Goal: Transaction & Acquisition: Purchase product/service

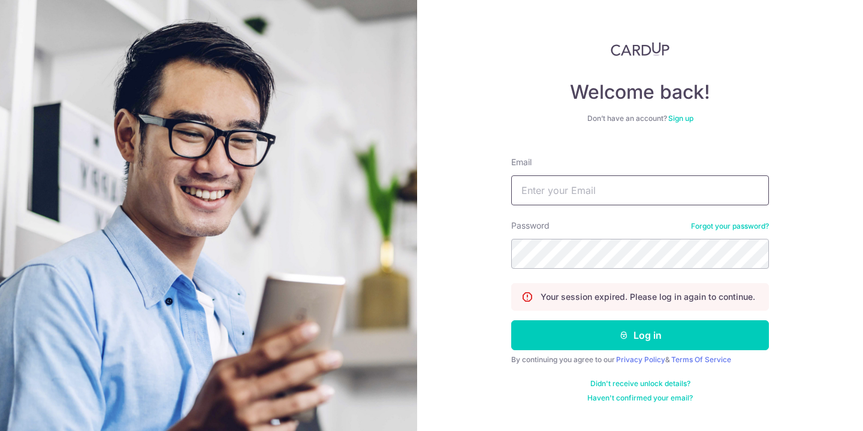
type input "[EMAIL_ADDRESS][DOMAIN_NAME]"
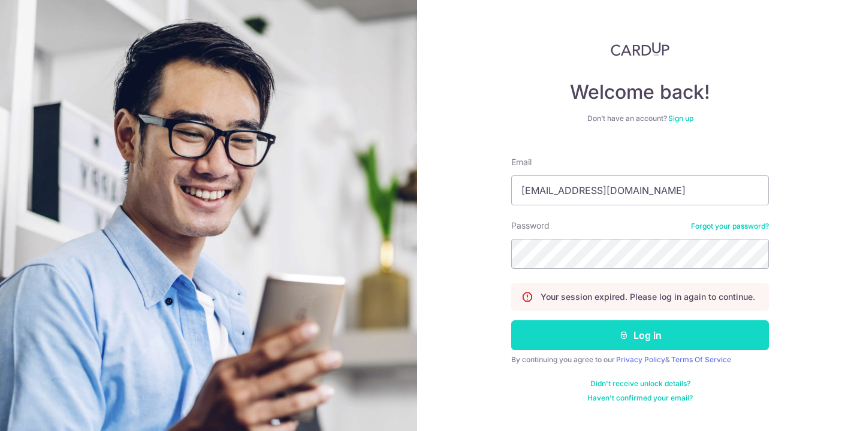
click at [619, 337] on icon "submit" at bounding box center [624, 336] width 10 height 10
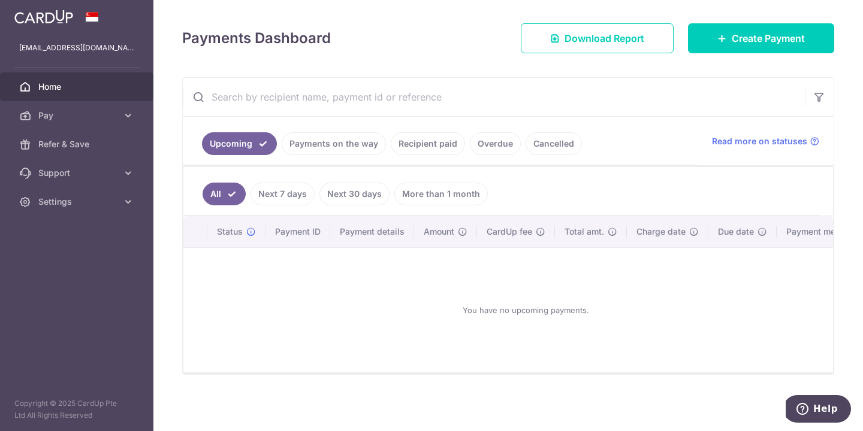
scroll to position [149, 0]
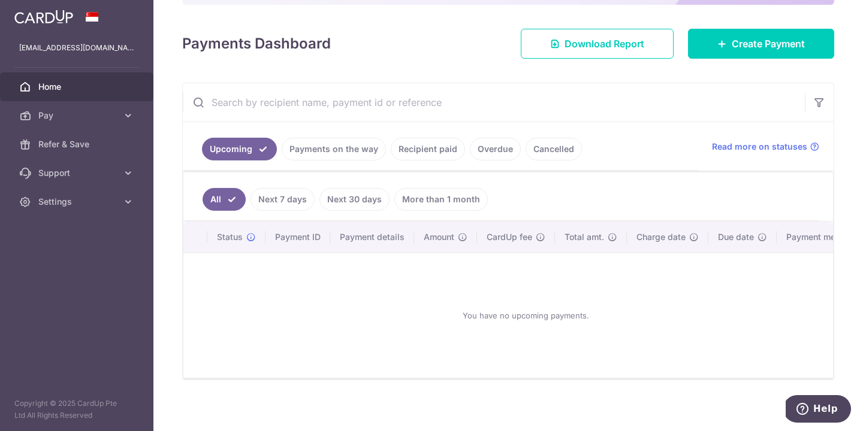
click at [356, 294] on div "You have no upcoming payments." at bounding box center [526, 315] width 656 height 105
click at [132, 118] on icon at bounding box center [128, 116] width 12 height 12
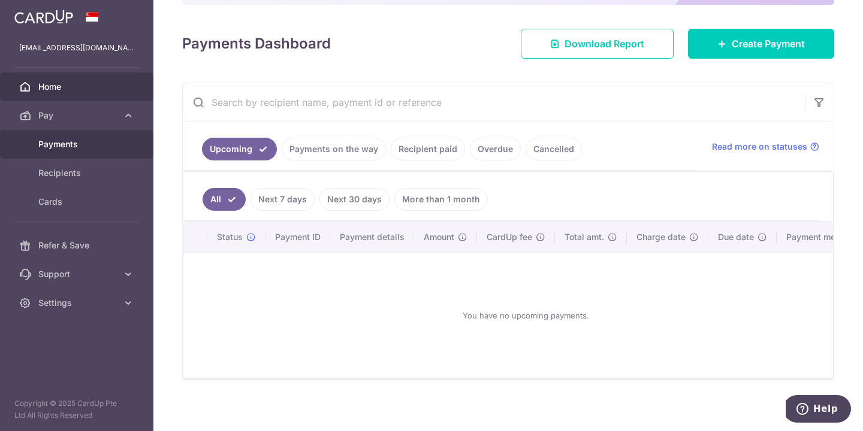
click at [65, 144] on span "Payments" at bounding box center [77, 144] width 79 height 12
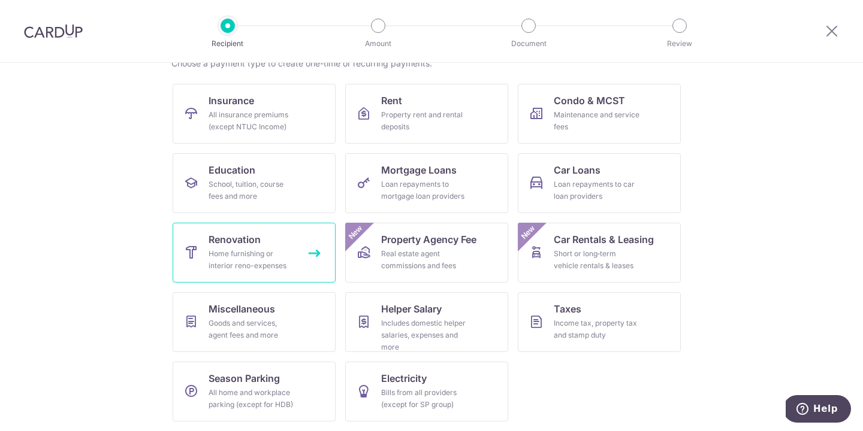
scroll to position [105, 0]
click at [254, 255] on div "Home furnishing or interior reno-expenses" at bounding box center [252, 260] width 86 height 24
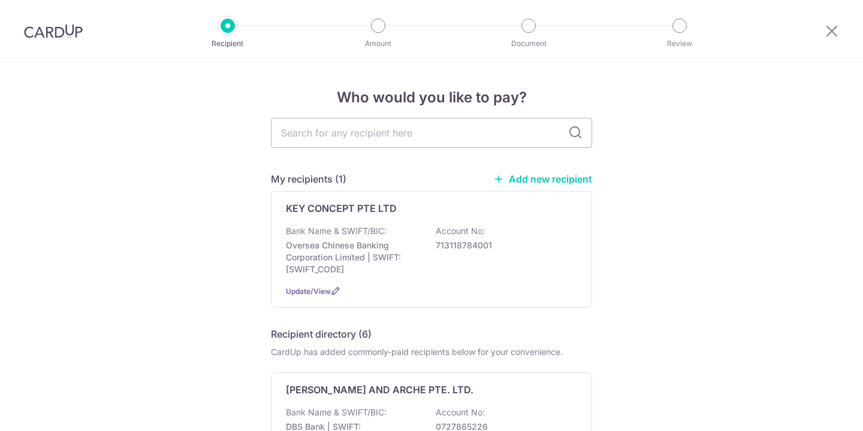
scroll to position [35, 0]
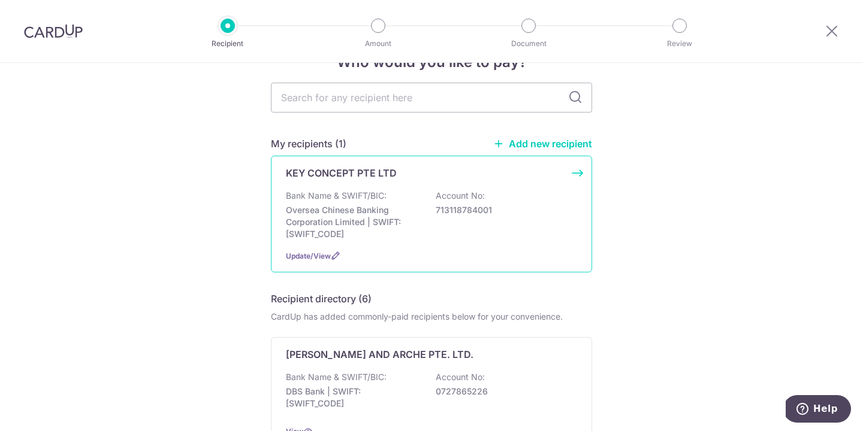
click at [526, 216] on p "713118784001" at bounding box center [503, 210] width 134 height 12
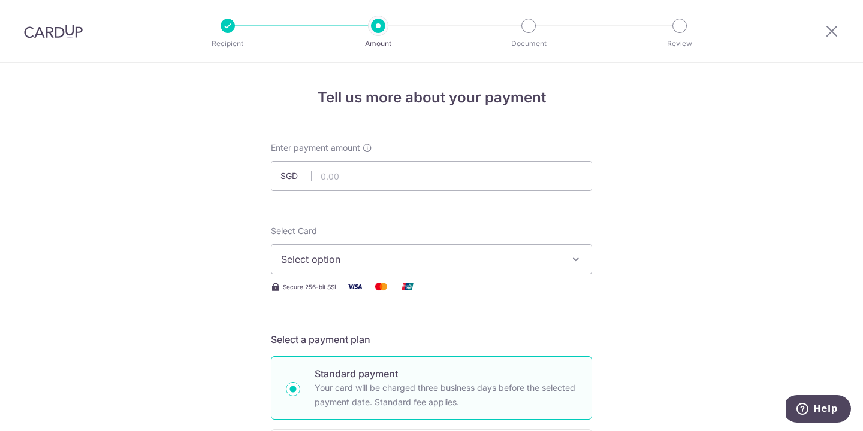
click at [466, 252] on button "Select option" at bounding box center [431, 259] width 321 height 30
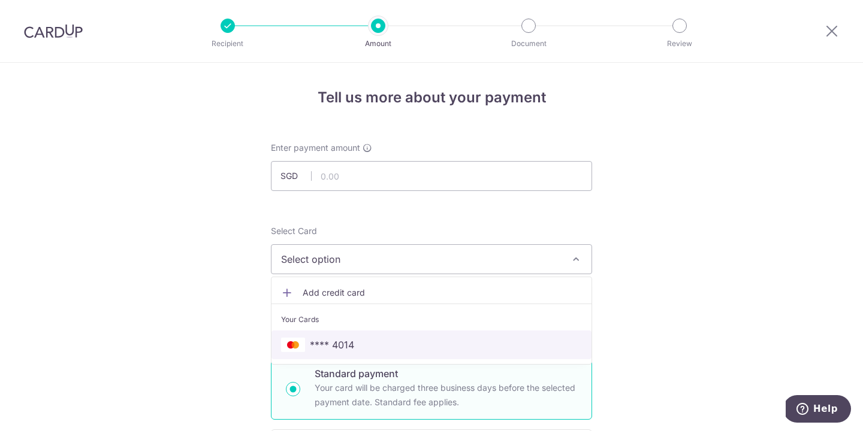
click at [351, 346] on span "**** 4014" at bounding box center [332, 345] width 44 height 14
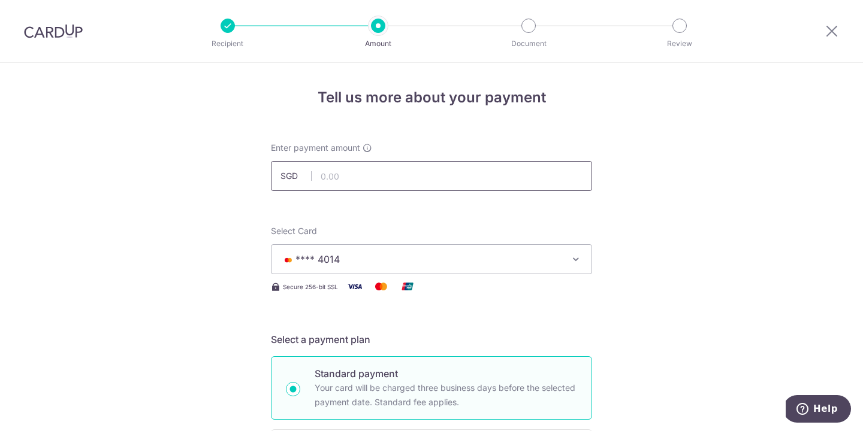
click at [392, 176] on input "text" at bounding box center [431, 176] width 321 height 30
click at [372, 182] on input "text" at bounding box center [431, 176] width 321 height 30
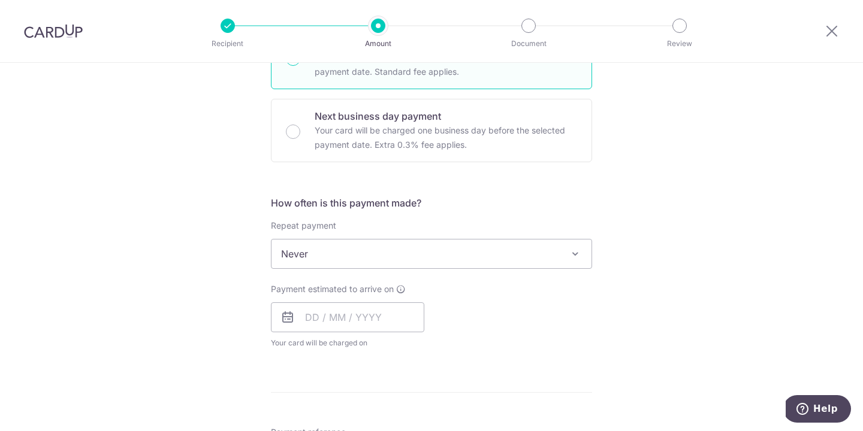
scroll to position [333, 0]
type input "27,451.74"
drag, startPoint x: 362, startPoint y: 321, endPoint x: 413, endPoint y: 321, distance: 50.9
click at [362, 321] on input "text" at bounding box center [347, 315] width 153 height 30
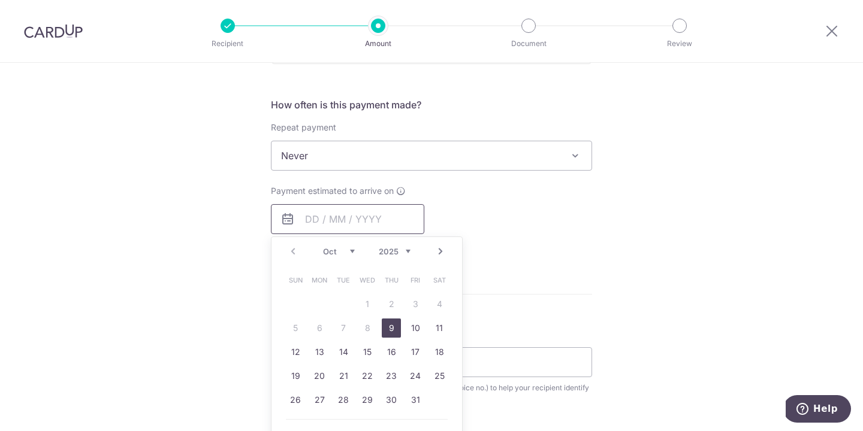
scroll to position [438, 0]
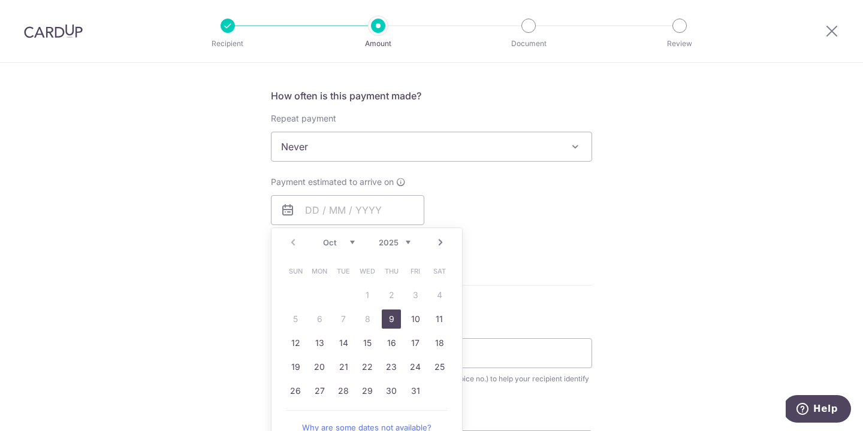
click at [391, 320] on link "9" at bounding box center [391, 319] width 19 height 19
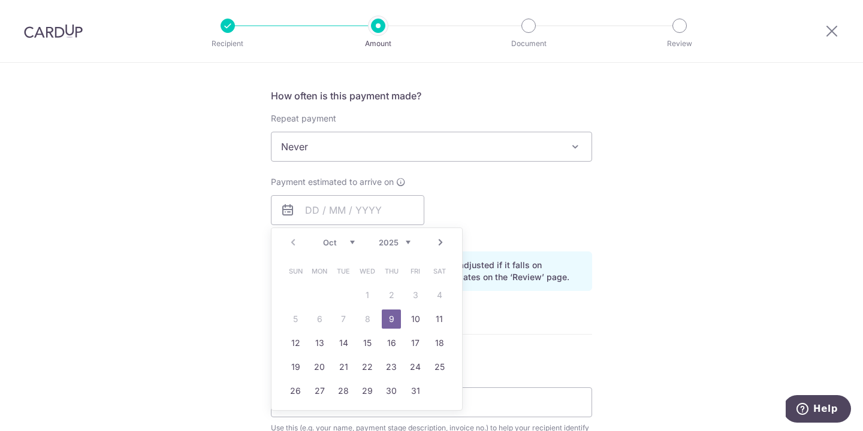
type input "09/10/2025"
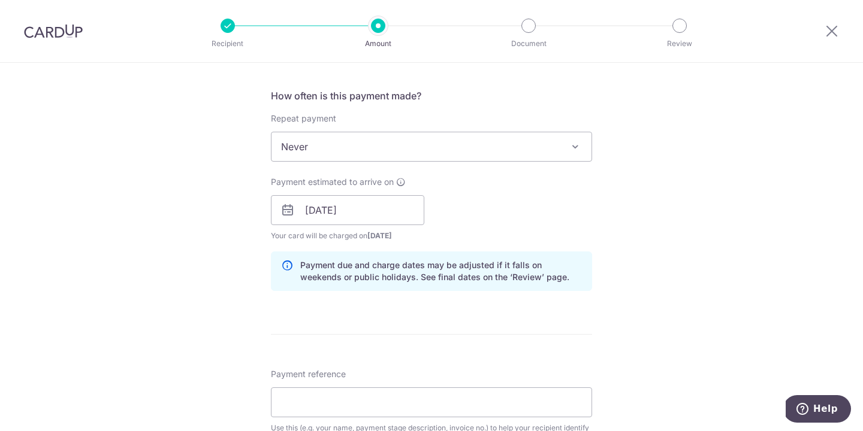
click at [570, 278] on p "Payment due and charge dates may be adjusted if it falls on weekends or public …" at bounding box center [441, 271] width 282 height 24
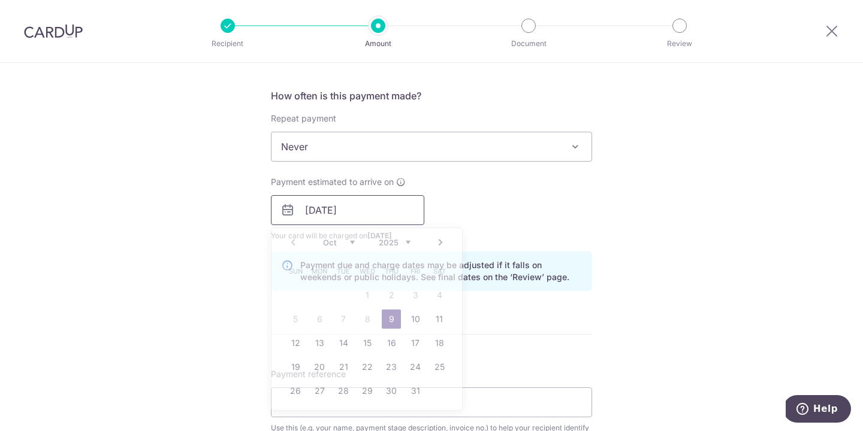
click at [401, 217] on input "09/10/2025" at bounding box center [347, 210] width 153 height 30
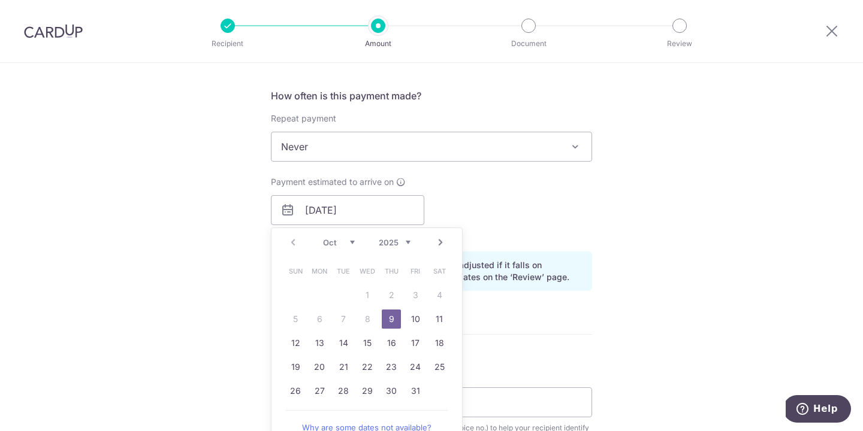
click at [364, 317] on table "Sun Mon Tue Wed Thu Fri Sat 1 2 3 4 5 6 7 8 9 10 11 12 13 14 15 16 17 18 19 20 …" at bounding box center [367, 331] width 168 height 144
click at [650, 198] on div "Tell us more about your payment Enter payment amount SGD 27,451.74 27451.74 Sel…" at bounding box center [431, 231] width 863 height 1213
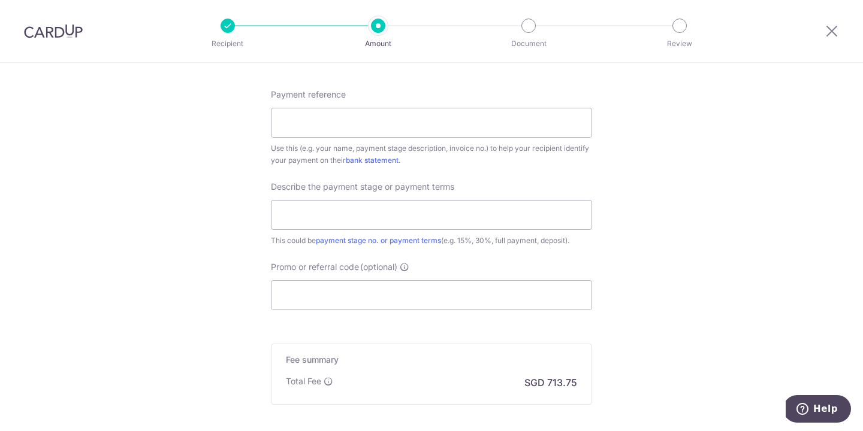
scroll to position [718, 0]
click at [363, 298] on input "Promo or referral code (optional)" at bounding box center [431, 295] width 321 height 30
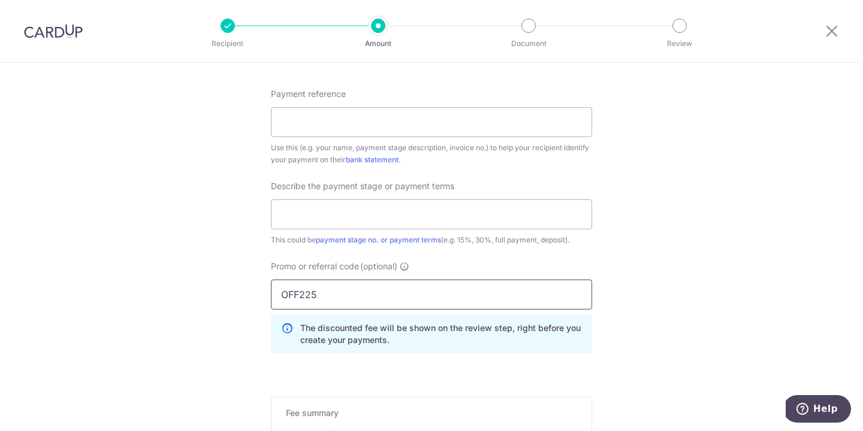
type input "OFF225"
click at [368, 218] on input "text" at bounding box center [431, 215] width 321 height 30
type input "40%"
click at [350, 104] on div "Payment reference Use this (e.g. your name, payment stage description, invoice …" at bounding box center [431, 127] width 321 height 78
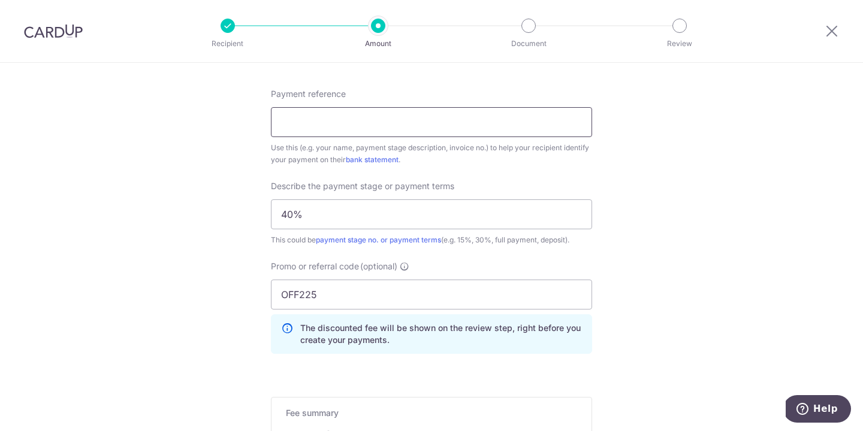
click at [360, 123] on input "Payment reference" at bounding box center [431, 122] width 321 height 30
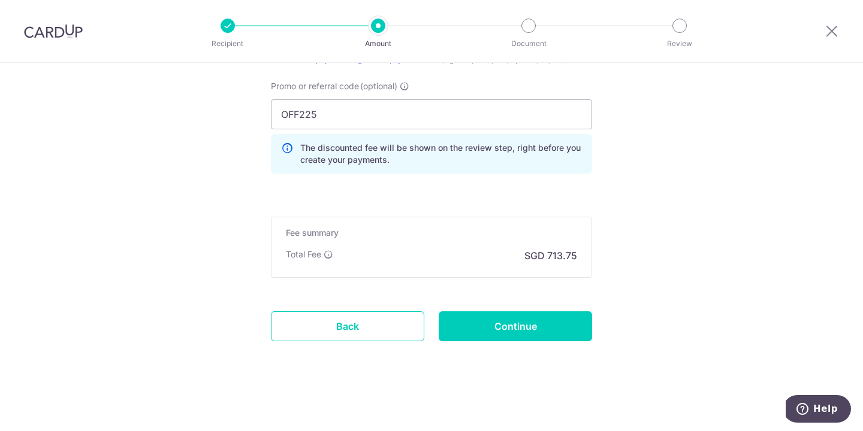
scroll to position [899, 0]
click at [363, 325] on link "Back" at bounding box center [347, 327] width 153 height 30
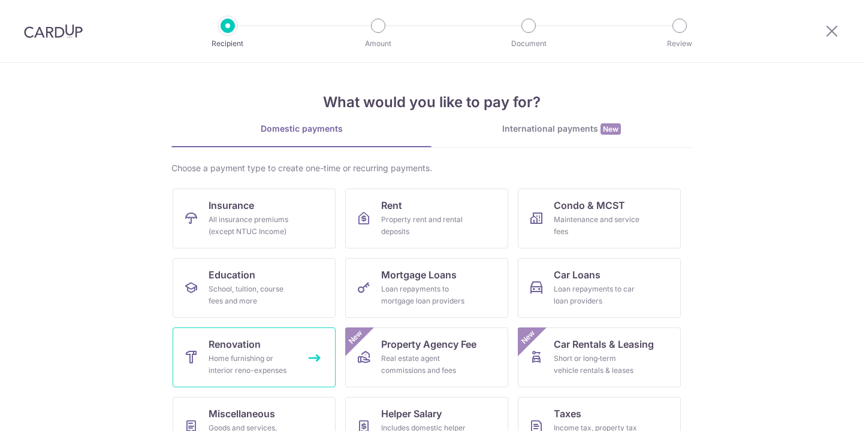
click at [254, 357] on div "Home furnishing or interior reno-expenses" at bounding box center [252, 365] width 86 height 24
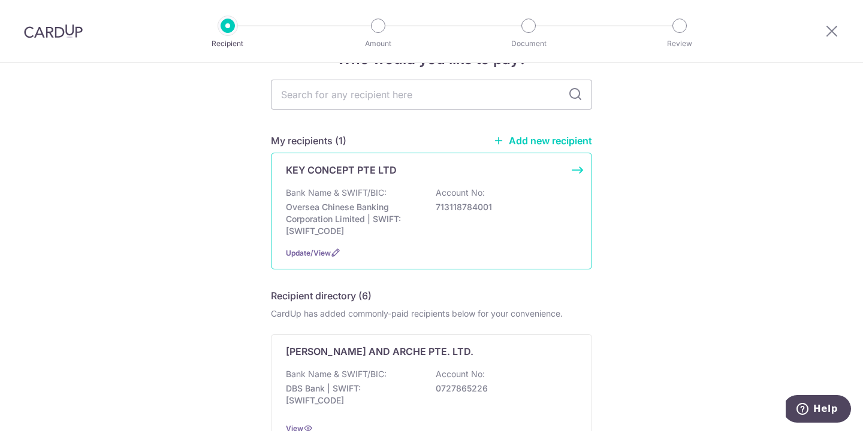
scroll to position [38, 0]
click at [527, 214] on p "713118784001" at bounding box center [503, 208] width 134 height 12
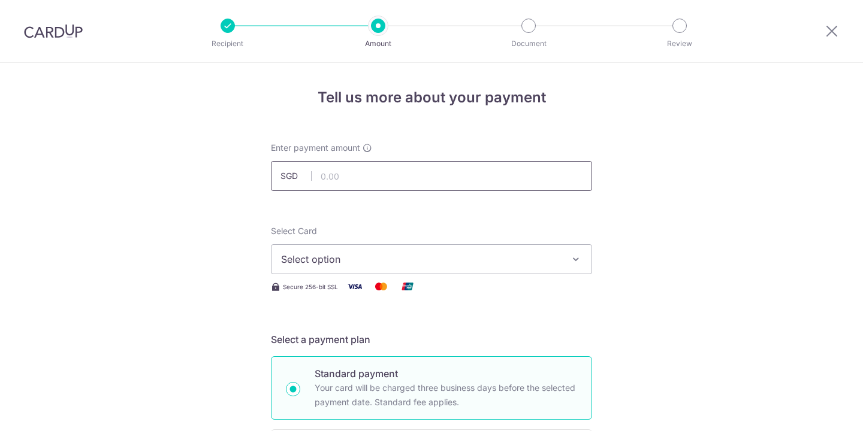
click at [401, 177] on input "text" at bounding box center [431, 176] width 321 height 30
type input "27,451.74"
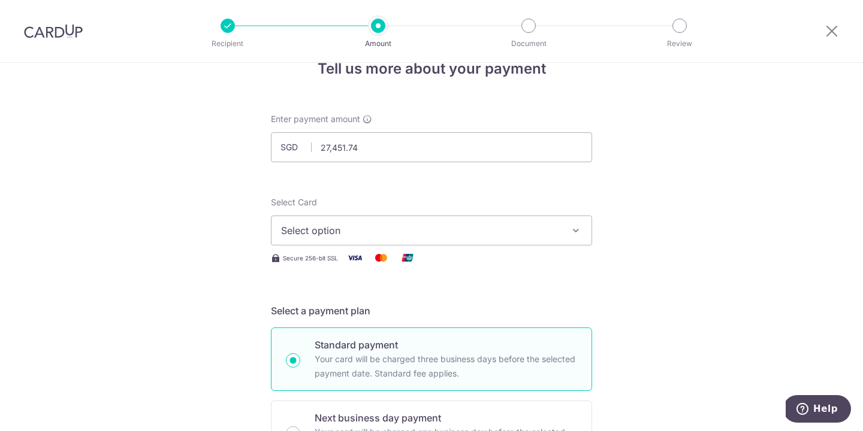
scroll to position [32, 0]
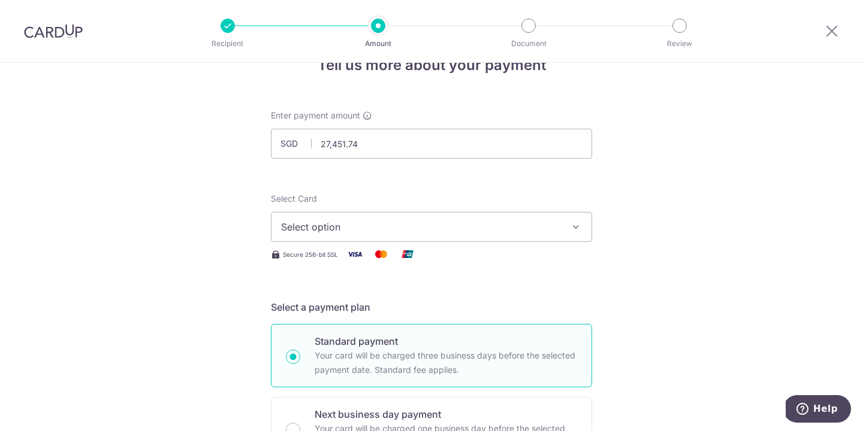
click at [460, 232] on span "Select option" at bounding box center [420, 227] width 279 height 14
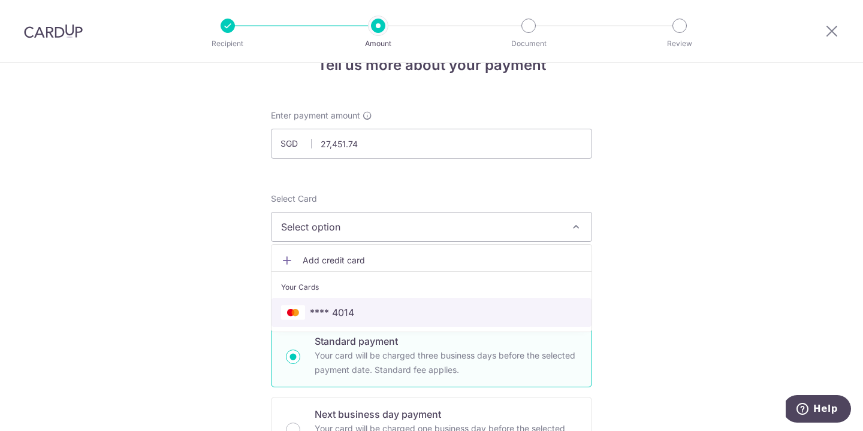
click at [340, 309] on span "**** 4014" at bounding box center [332, 313] width 44 height 14
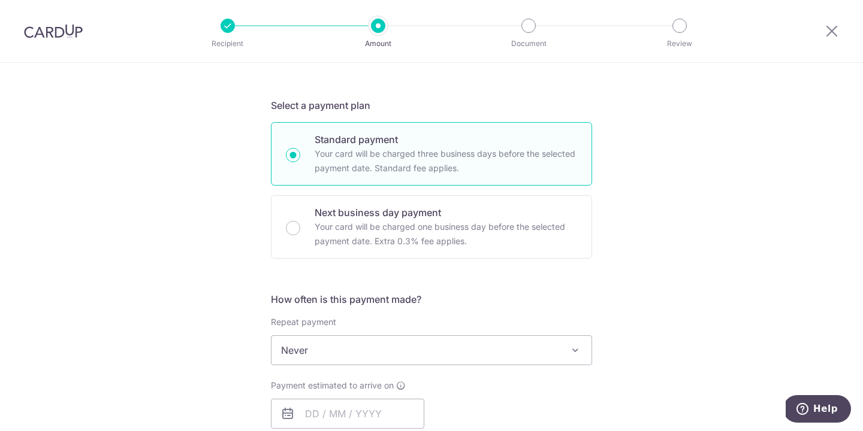
scroll to position [300, 0]
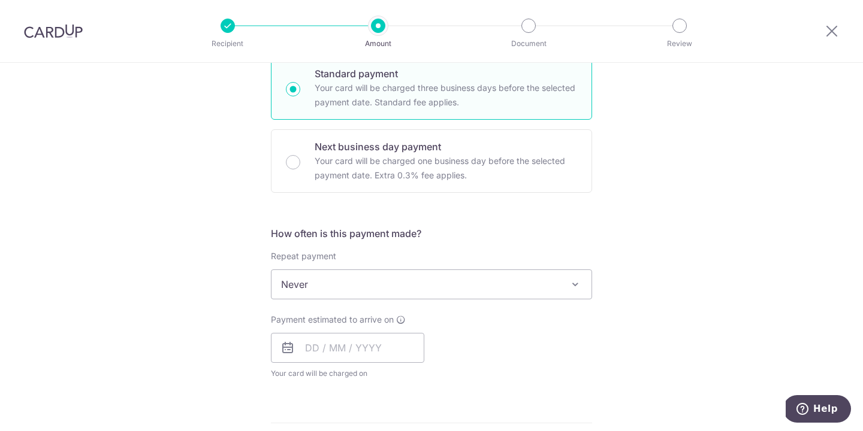
click at [342, 289] on span "Never" at bounding box center [431, 284] width 320 height 29
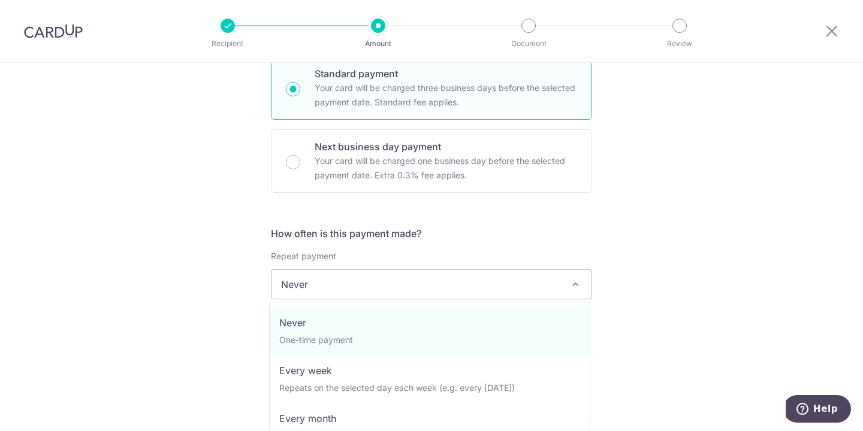
click at [624, 265] on div "Tell us more about your payment Enter payment amount SGD 27,451.74 27451.74 Sel…" at bounding box center [431, 345] width 863 height 1164
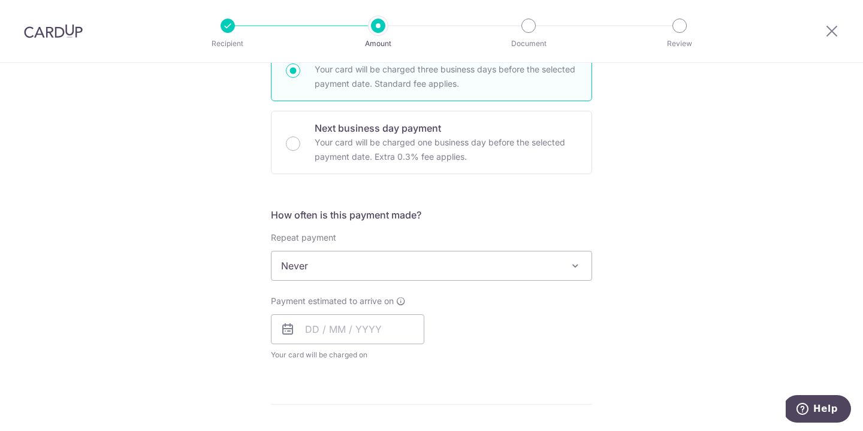
scroll to position [352, 0]
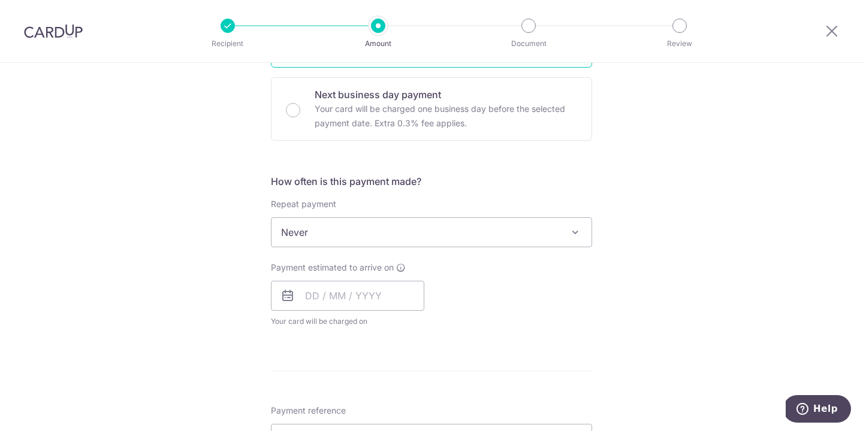
click at [401, 234] on span "Never" at bounding box center [431, 232] width 320 height 29
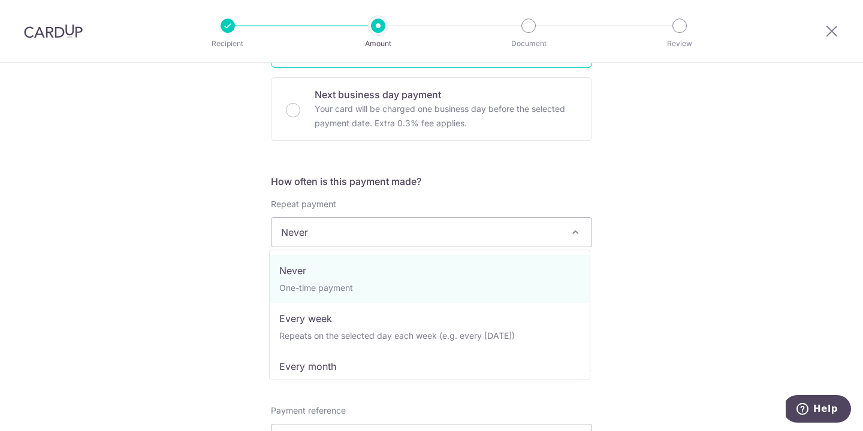
click at [658, 193] on div "Tell us more about your payment Enter payment amount SGD 27,451.74 27451.74 Sel…" at bounding box center [431, 293] width 863 height 1164
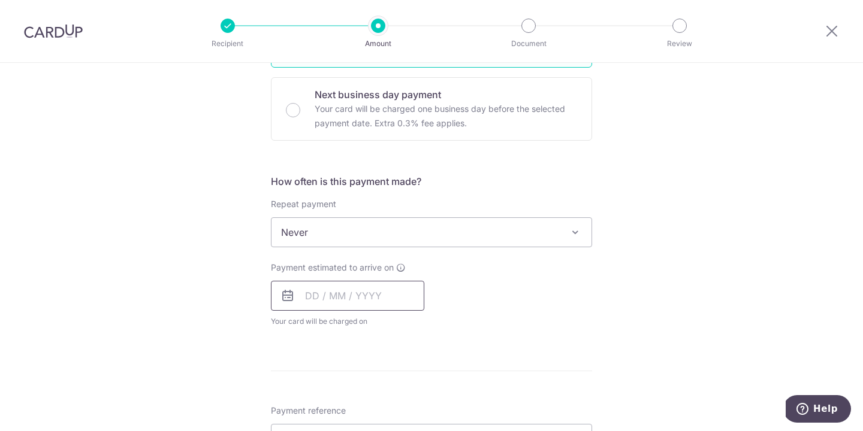
click at [333, 307] on input "text" at bounding box center [347, 296] width 153 height 30
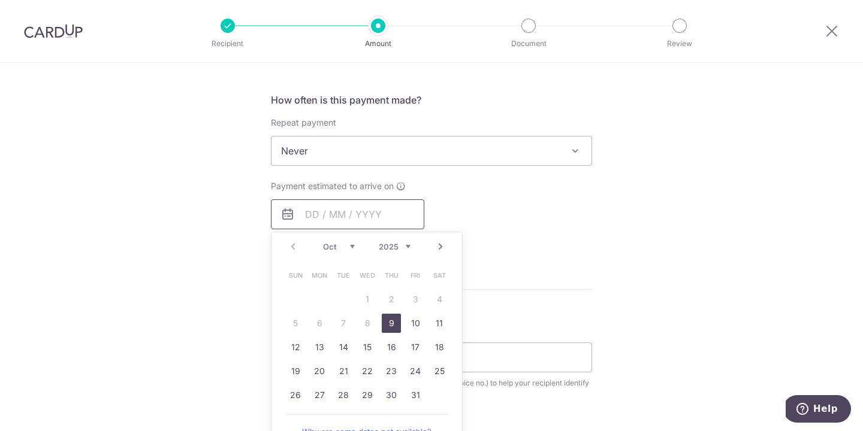
scroll to position [435, 0]
click at [388, 326] on link "9" at bounding box center [391, 322] width 19 height 19
type input "[DATE]"
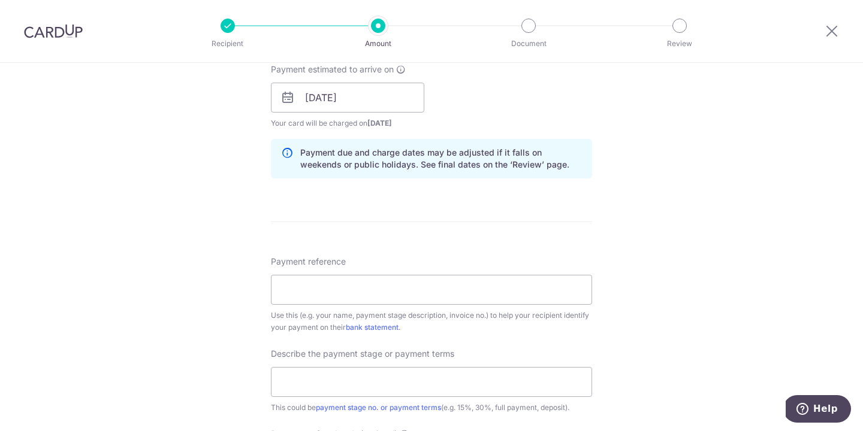
scroll to position [570, 0]
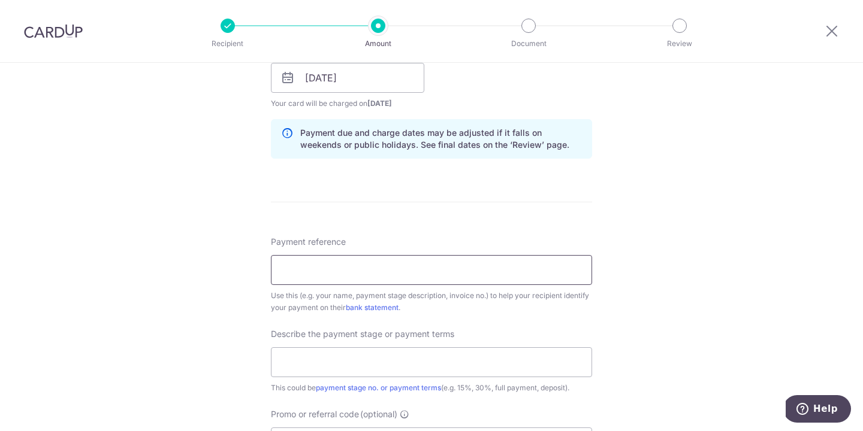
click at [380, 271] on input "Payment reference" at bounding box center [431, 270] width 321 height 30
type input "KEYRES20252277KU [PERSON_NAME]"
click at [452, 234] on form "Enter payment amount SGD 27,451.74 27451.74 Select Card **** 4014 Add credit ca…" at bounding box center [431, 111] width 321 height 1078
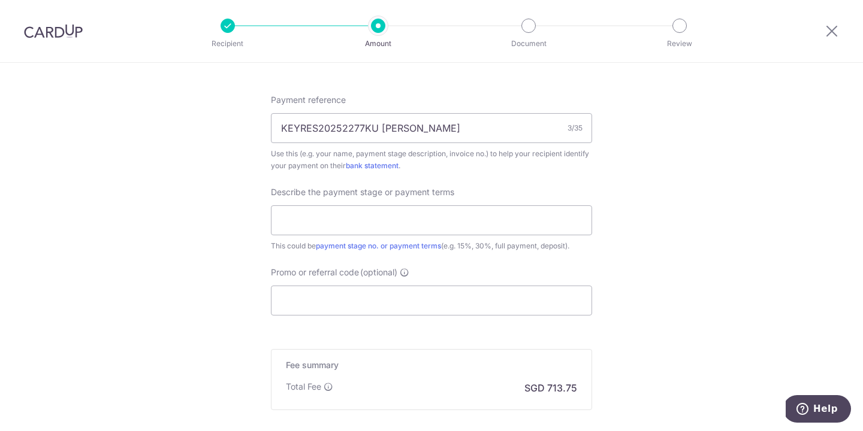
scroll to position [714, 0]
click at [410, 219] on input "text" at bounding box center [431, 219] width 321 height 30
type input "40%"
click at [422, 307] on input "Promo or referral code (optional)" at bounding box center [431, 299] width 321 height 30
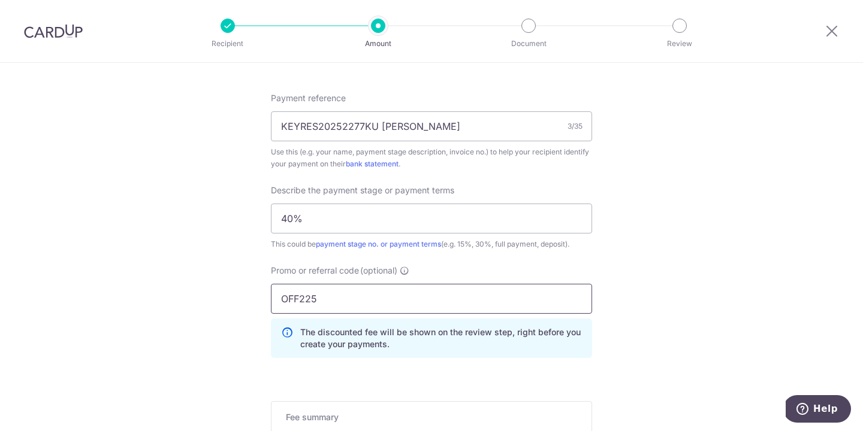
type input "OFF225"
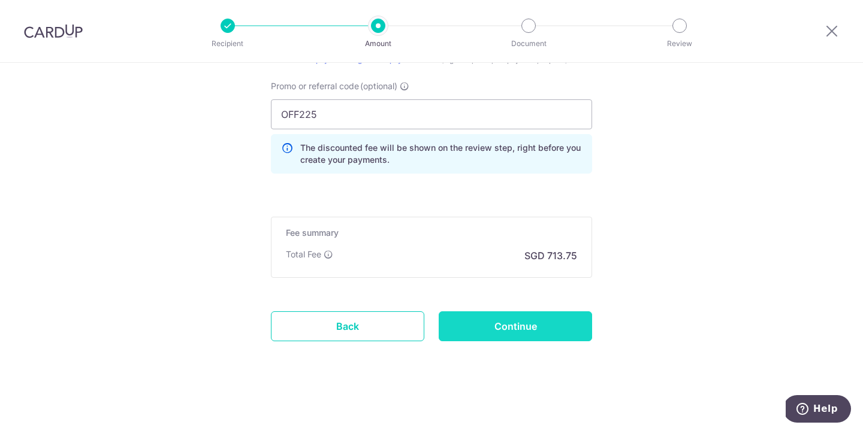
scroll to position [899, 0]
click at [524, 324] on input "Continue" at bounding box center [515, 327] width 153 height 30
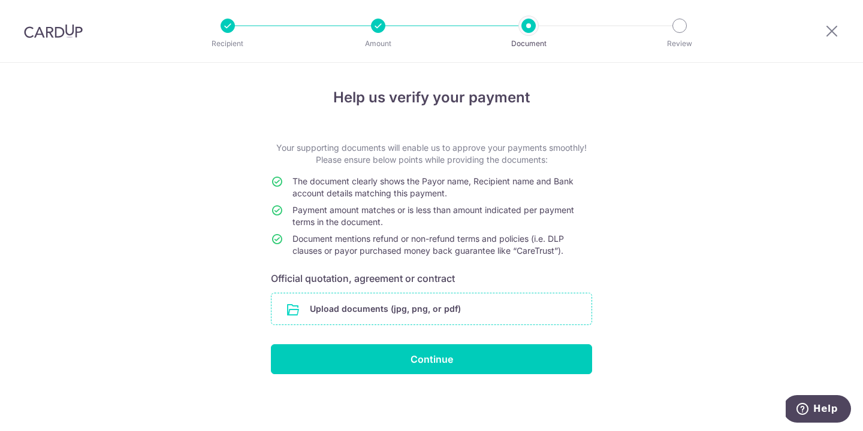
click at [363, 306] on input "file" at bounding box center [431, 309] width 320 height 31
click at [633, 216] on div "Help us verify your payment Your supporting documents will enable us to approve…" at bounding box center [431, 247] width 863 height 369
click at [683, 224] on div "Help us verify your payment Your supporting documents will enable us to approve…" at bounding box center [431, 247] width 863 height 369
click at [405, 307] on input "file" at bounding box center [431, 309] width 320 height 31
click at [747, 185] on div "Help us verify your payment Your supporting documents will enable us to approve…" at bounding box center [431, 247] width 863 height 369
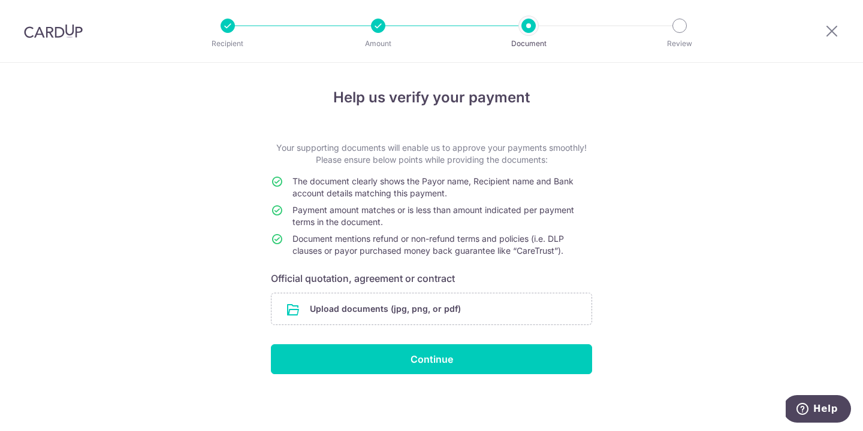
click at [685, 294] on div "Help us verify your payment Your supporting documents will enable us to approve…" at bounding box center [431, 247] width 863 height 369
click at [536, 191] on td "The document clearly shows the Payor name, Recipient name and Bank account deta…" at bounding box center [442, 190] width 300 height 29
click at [592, 143] on div "Help us verify your payment Your supporting documents will enable us to approve…" at bounding box center [431, 247] width 863 height 369
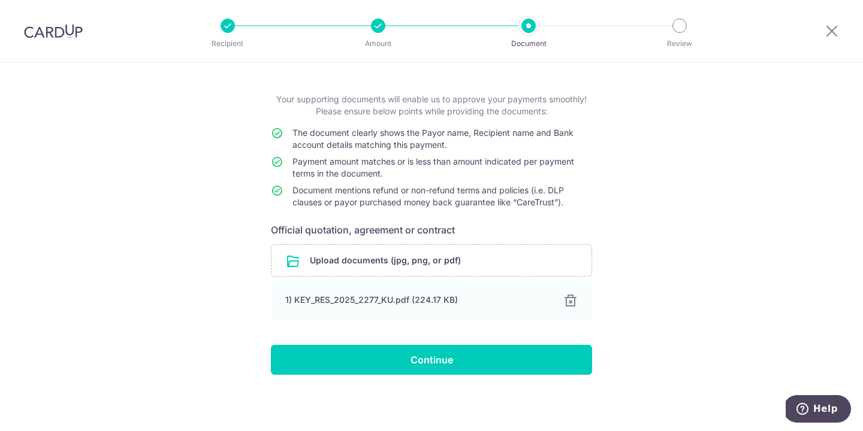
scroll to position [49, 0]
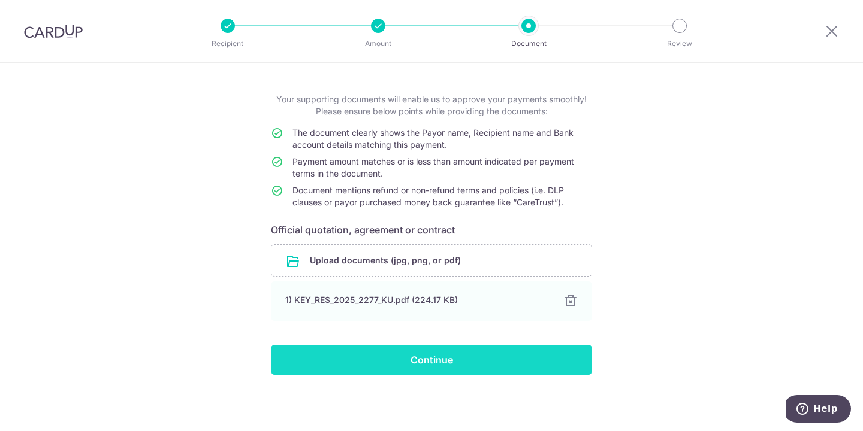
click at [422, 363] on input "Continue" at bounding box center [431, 360] width 321 height 30
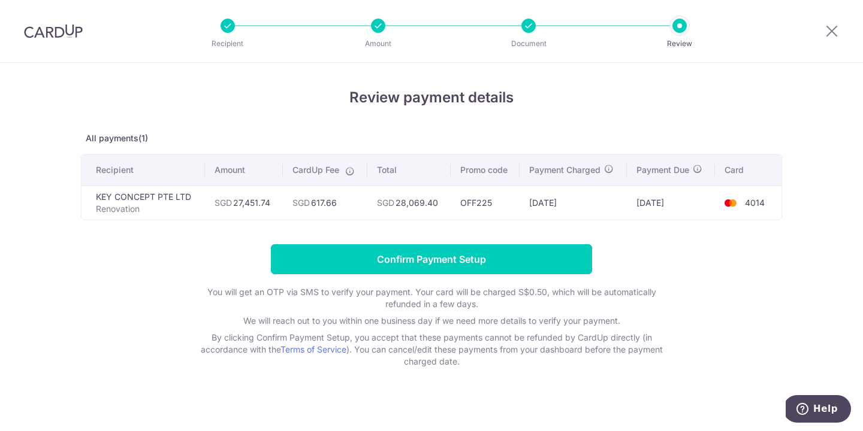
click at [733, 268] on form "Confirm Payment Setup You will get an OTP via SMS to verify your payment. Your …" at bounding box center [431, 305] width 701 height 123
click at [722, 283] on form "Confirm Payment Setup You will get an OTP via SMS to verify your payment. Your …" at bounding box center [431, 305] width 701 height 123
click at [721, 278] on form "Confirm Payment Setup You will get an OTP via SMS to verify your payment. Your …" at bounding box center [431, 305] width 701 height 123
click at [286, 102] on h4 "Review payment details" at bounding box center [431, 98] width 701 height 22
click at [742, 258] on form "Confirm Payment Setup You will get an OTP via SMS to verify your payment. Your …" at bounding box center [431, 305] width 701 height 123
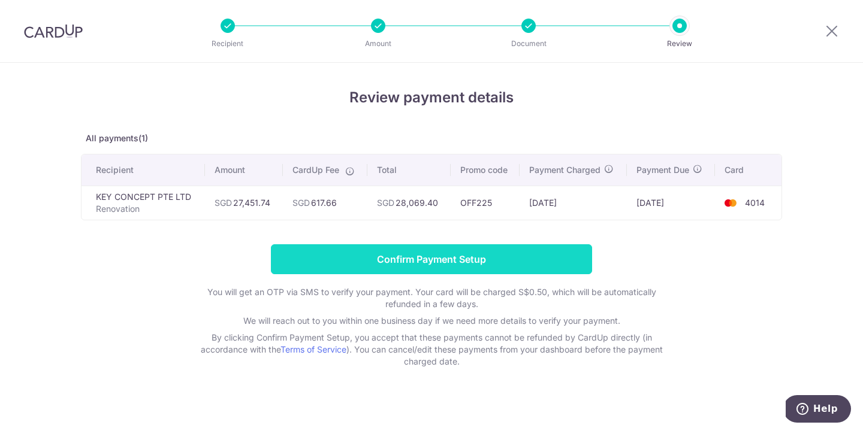
click at [422, 255] on input "Confirm Payment Setup" at bounding box center [431, 259] width 321 height 30
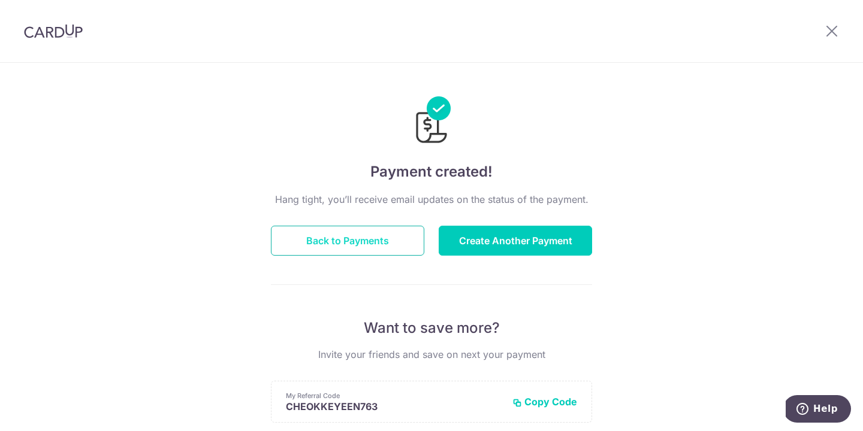
click at [363, 244] on button "Back to Payments" at bounding box center [347, 241] width 153 height 30
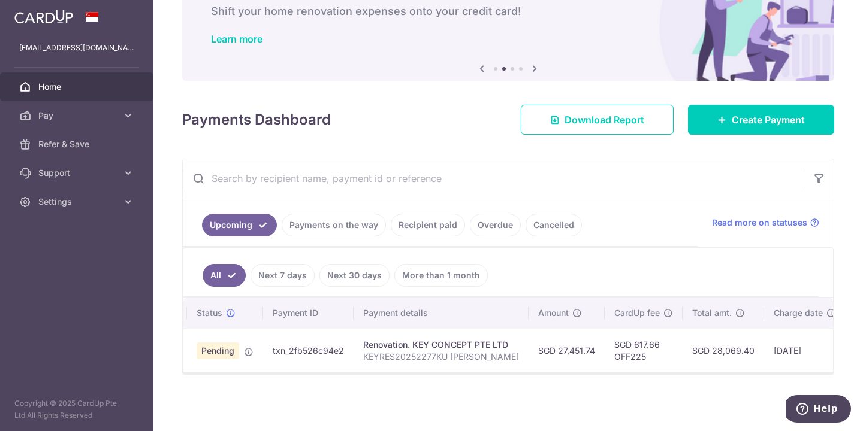
scroll to position [0, 18]
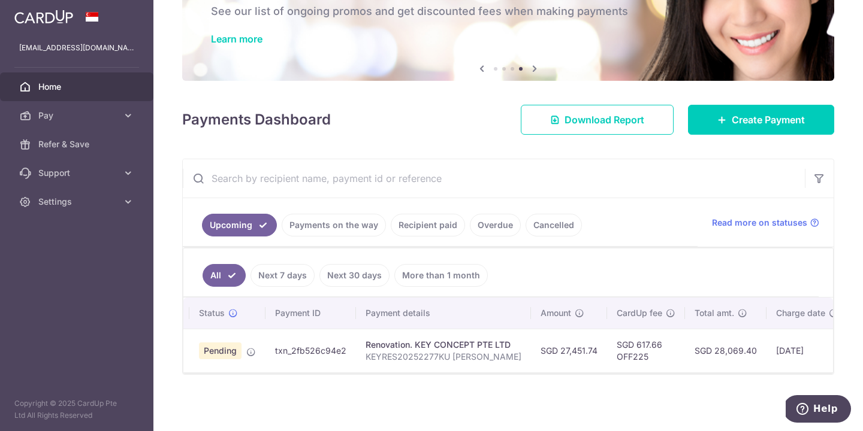
click at [564, 171] on input "text" at bounding box center [494, 178] width 622 height 38
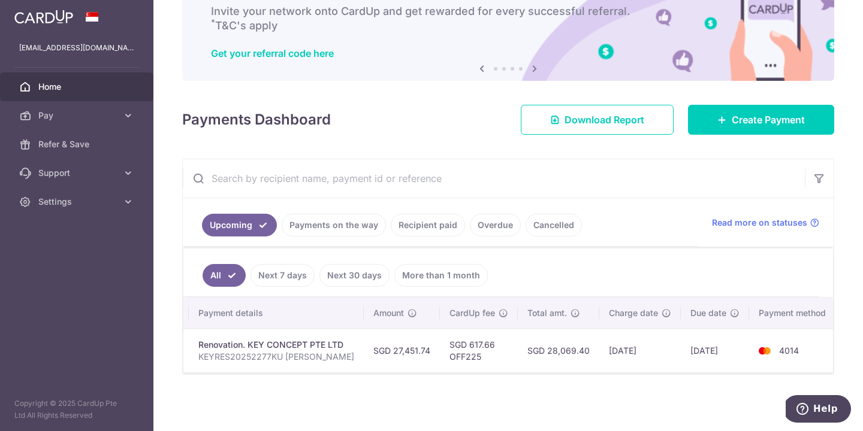
scroll to position [0, 185]
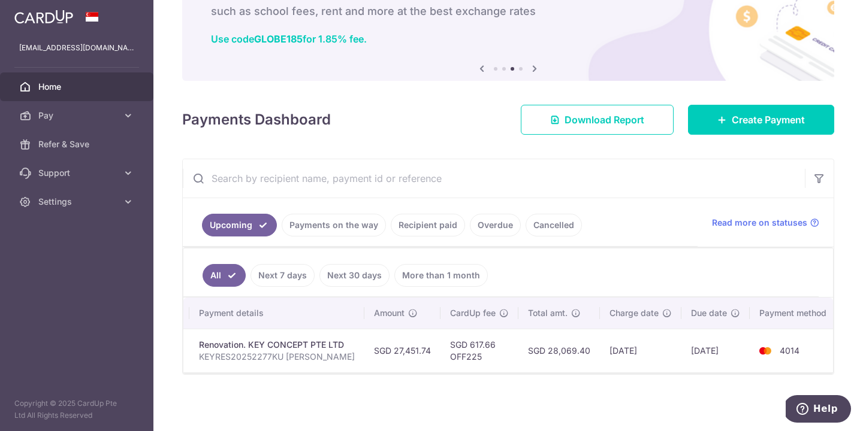
click at [325, 221] on link "Payments on the way" at bounding box center [334, 225] width 104 height 23
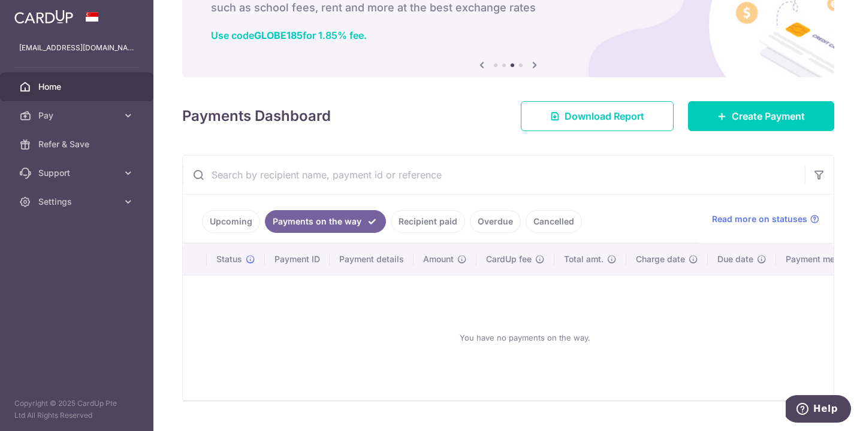
click at [429, 222] on link "Recipient paid" at bounding box center [428, 221] width 74 height 23
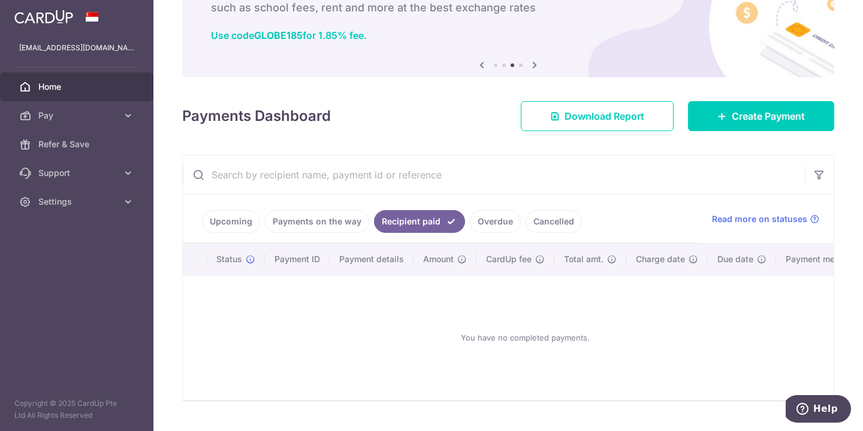
click at [494, 222] on link "Overdue" at bounding box center [495, 221] width 51 height 23
click at [542, 221] on link "Cancelled" at bounding box center [554, 221] width 56 height 23
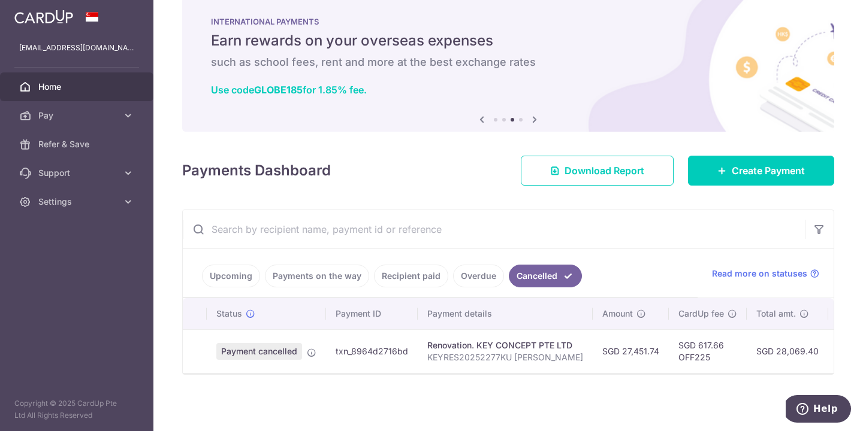
scroll to position [0, 0]
click at [232, 222] on div "Upcoming Payments on the way Recipient paid Overdue Cancelled Read more on stat…" at bounding box center [508, 292] width 652 height 165
